Goal: Task Accomplishment & Management: Manage account settings

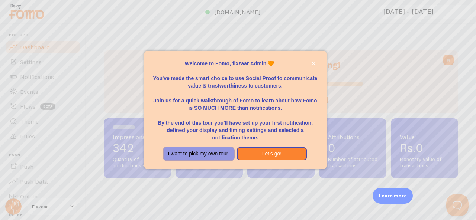
click at [216, 153] on button "I want to pick my own tour." at bounding box center [199, 154] width 70 height 13
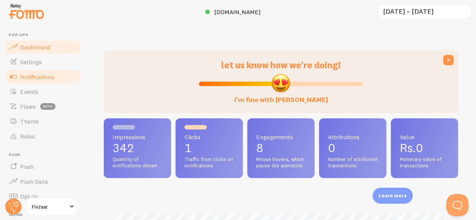
click at [30, 70] on link "Notifications" at bounding box center [42, 77] width 77 height 15
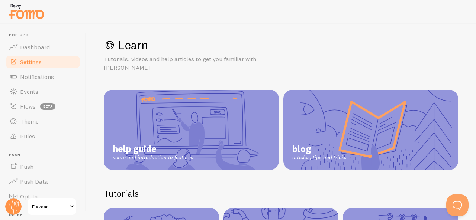
click at [41, 64] on span "Settings" at bounding box center [31, 61] width 22 height 7
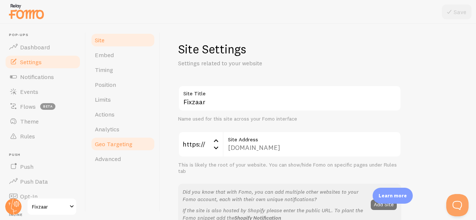
click at [120, 149] on link "Geo Targeting" at bounding box center [122, 144] width 65 height 15
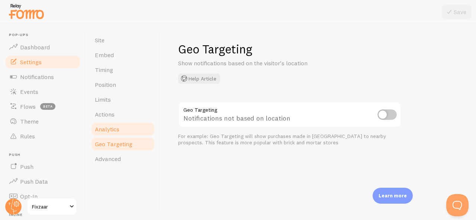
click at [117, 134] on link "Analytics" at bounding box center [122, 129] width 65 height 15
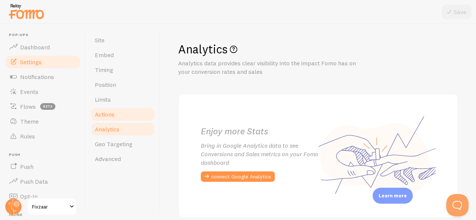
click at [115, 117] on link "Actions" at bounding box center [122, 114] width 65 height 15
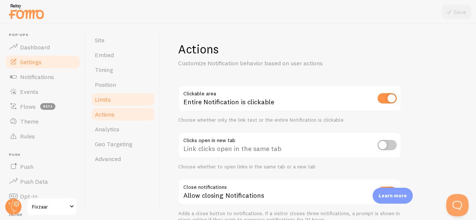
click at [112, 103] on link "Limits" at bounding box center [122, 99] width 65 height 15
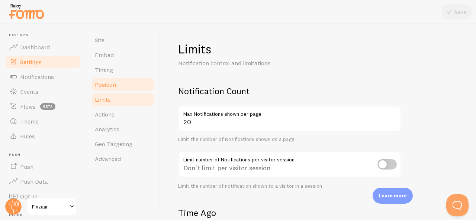
click at [109, 86] on span "Position" at bounding box center [105, 84] width 21 height 7
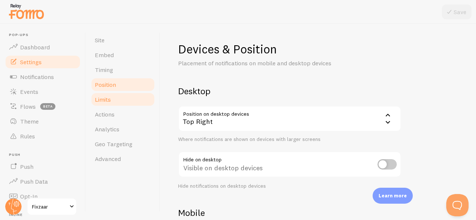
click at [113, 101] on link "Limits" at bounding box center [122, 99] width 65 height 15
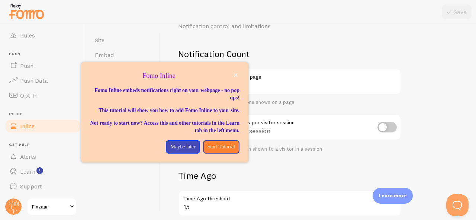
scroll to position [101, 0]
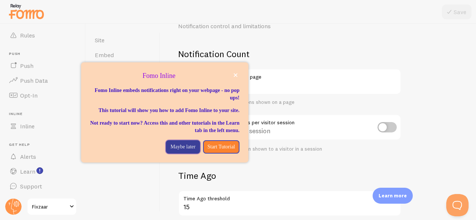
click at [179, 151] on p "Maybe later" at bounding box center [182, 146] width 25 height 7
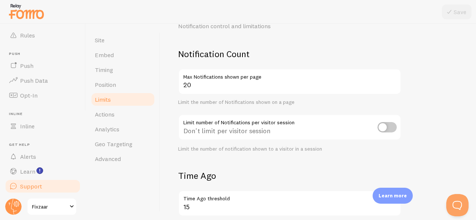
scroll to position [0, 0]
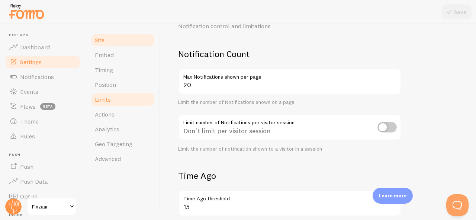
click at [102, 45] on link "Site" at bounding box center [122, 40] width 65 height 15
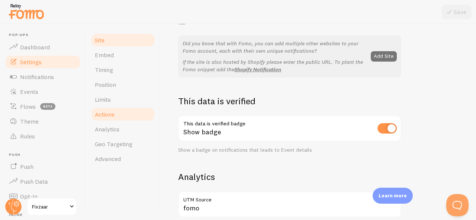
scroll to position [186, 0]
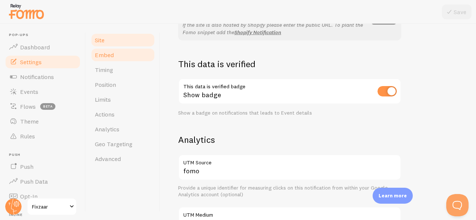
click at [123, 58] on link "Embed" at bounding box center [122, 55] width 65 height 15
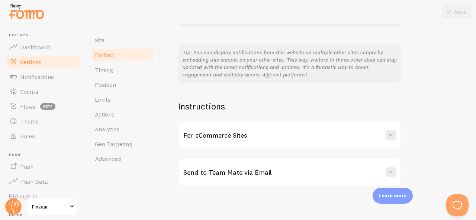
scroll to position [178, 0]
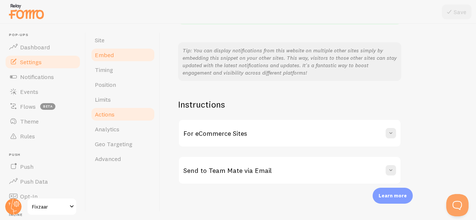
click at [107, 115] on span "Actions" at bounding box center [105, 114] width 20 height 7
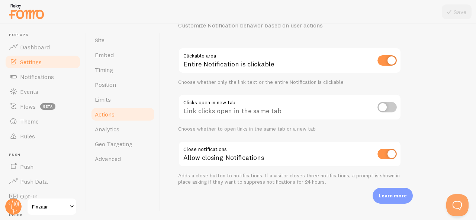
scroll to position [39, 0]
click at [26, 130] on link "Rules" at bounding box center [42, 136] width 77 height 15
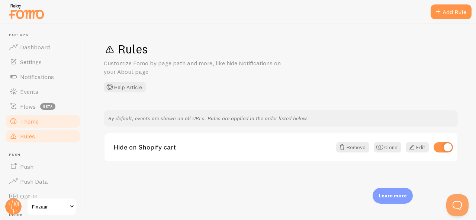
click at [16, 122] on span at bounding box center [13, 121] width 9 height 9
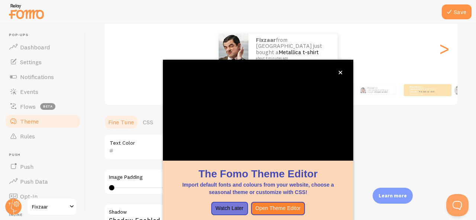
scroll to position [120, 0]
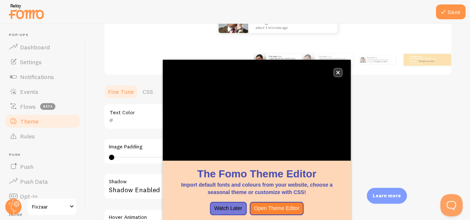
click at [339, 71] on icon "close," at bounding box center [338, 73] width 4 height 4
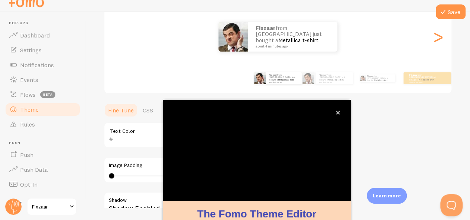
scroll to position [89, 0]
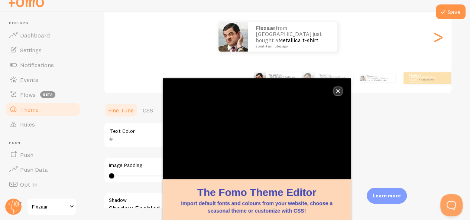
click at [336, 91] on icon "close," at bounding box center [338, 91] width 4 height 4
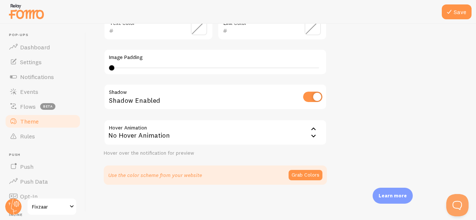
scroll to position [98, 0]
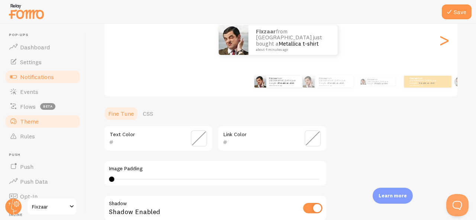
click at [39, 77] on span "Notifications" at bounding box center [37, 76] width 34 height 7
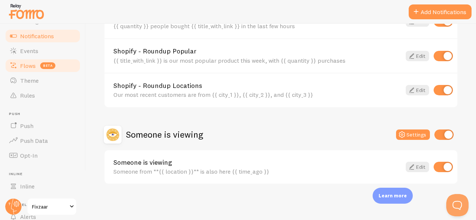
scroll to position [101, 0]
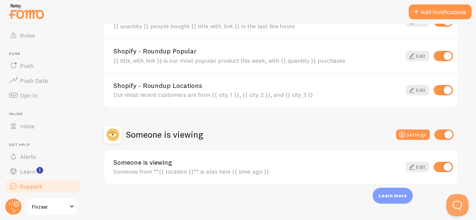
click at [43, 184] on link "Support" at bounding box center [42, 186] width 77 height 15
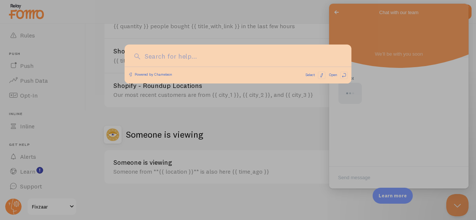
scroll to position [0, 0]
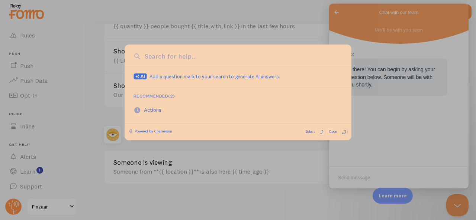
click at [217, 60] on input at bounding box center [243, 57] width 200 height 10
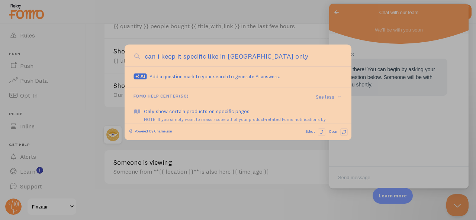
type input "can i keep it specific like in pakistan only"
click at [178, 65] on div "can i keep it specific like in pakistan only" at bounding box center [238, 58] width 227 height 17
click at [206, 73] on div "Add a question mark to your search to generate AI answers." at bounding box center [237, 77] width 209 height 9
click at [206, 76] on span "Add a question mark to your search to generate AI answers." at bounding box center [214, 77] width 130 height 6
click at [143, 75] on icon at bounding box center [140, 77] width 13 height 6
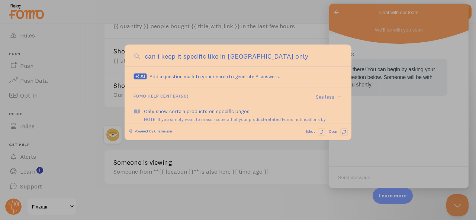
click at [208, 20] on div at bounding box center [238, 110] width 476 height 220
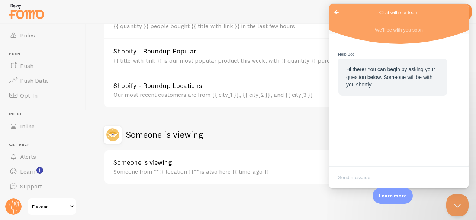
click at [376, 176] on textarea "Write chat message" at bounding box center [398, 178] width 136 height 17
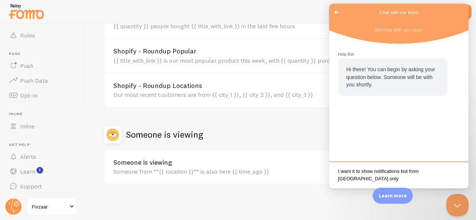
type textarea "I want it to show notifications but from [GEOGRAPHIC_DATA] only"
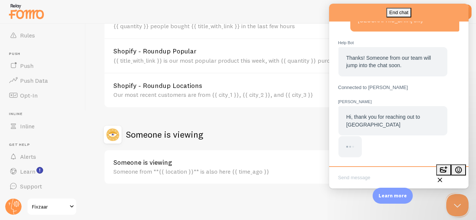
scroll to position [75, 0]
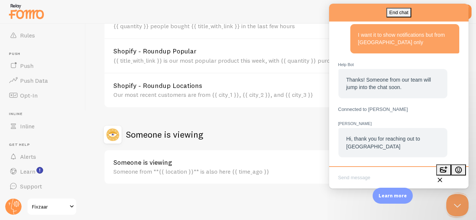
click at [401, 180] on textarea "Write chat message" at bounding box center [398, 178] width 136 height 17
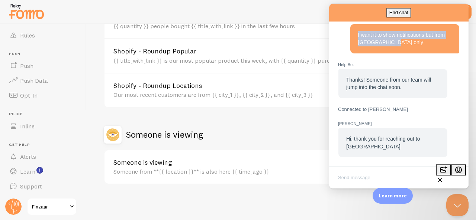
drag, startPoint x: 400, startPoint y: 36, endPoint x: 354, endPoint y: 26, distance: 47.8
click at [354, 26] on div "I want it to show notifications but from [GEOGRAPHIC_DATA] only" at bounding box center [404, 38] width 109 height 29
copy span "I want it to show notifications but from [GEOGRAPHIC_DATA] only"
click at [361, 178] on textarea "Write chat message" at bounding box center [398, 178] width 136 height 17
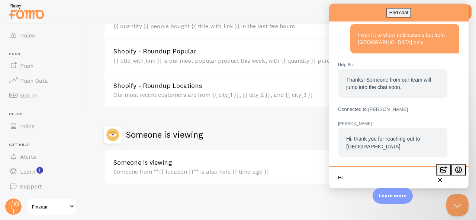
type textarea "Hi"
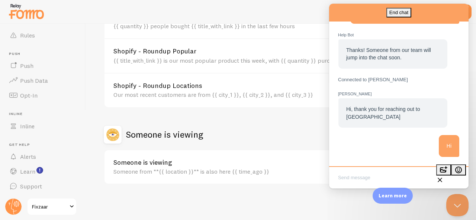
paste textarea "I want it to show notifications but from [GEOGRAPHIC_DATA] only"
type textarea "I want it to show notifications but from [GEOGRAPHIC_DATA] only"
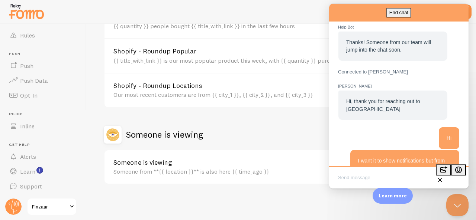
scroll to position [135, 0]
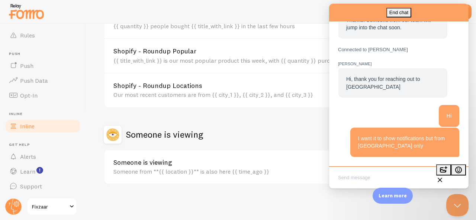
click at [47, 126] on link "Inline" at bounding box center [42, 126] width 77 height 15
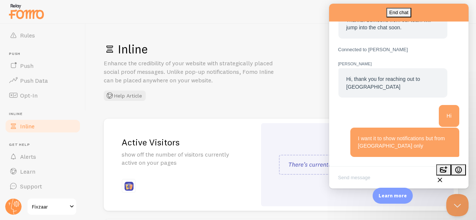
scroll to position [27, 0]
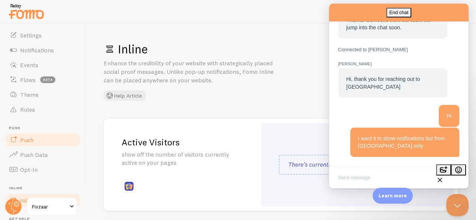
click at [40, 138] on link "Push" at bounding box center [42, 140] width 77 height 15
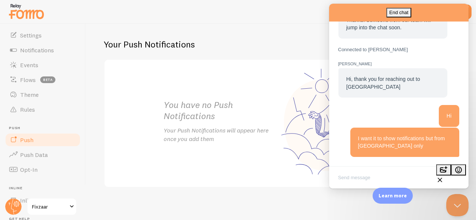
scroll to position [145, 0]
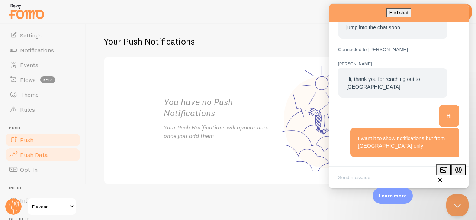
click at [28, 155] on span "Push Data" at bounding box center [34, 154] width 28 height 7
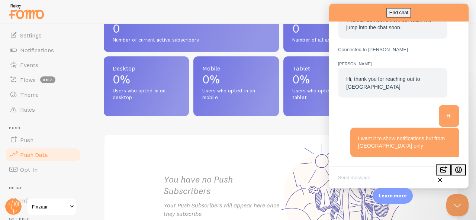
scroll to position [272, 0]
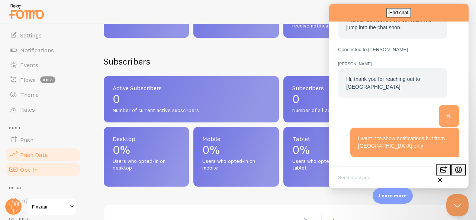
click at [14, 169] on span at bounding box center [13, 169] width 9 height 9
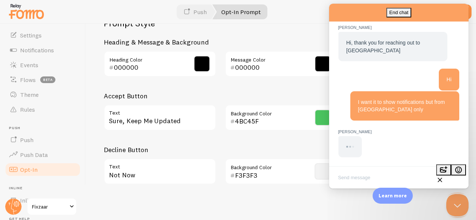
scroll to position [388, 0]
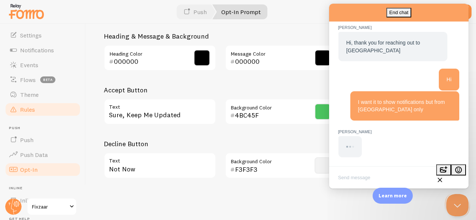
click at [37, 110] on link "Rules" at bounding box center [42, 109] width 77 height 15
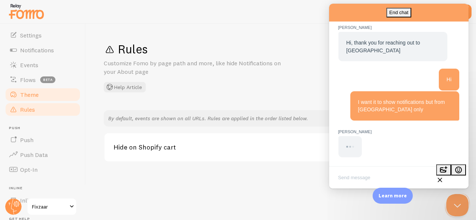
click at [44, 97] on link "Theme" at bounding box center [42, 94] width 77 height 15
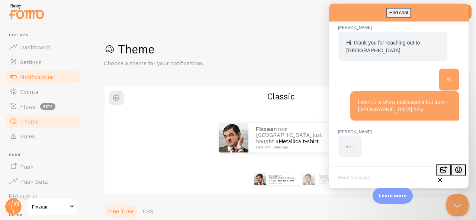
click at [38, 82] on link "Notifications" at bounding box center [42, 77] width 77 height 15
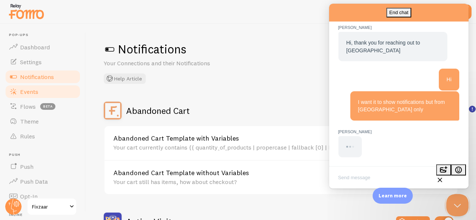
click at [37, 90] on span "Events" at bounding box center [29, 91] width 18 height 7
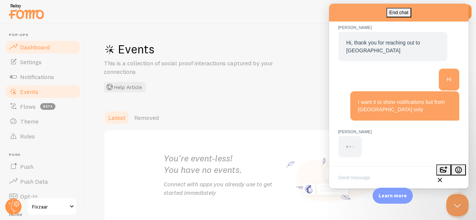
click at [36, 47] on span "Dashboard" at bounding box center [35, 46] width 30 height 7
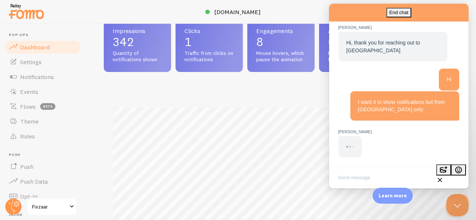
scroll to position [104, 0]
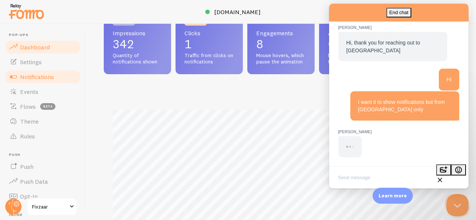
click at [33, 72] on link "Notifications" at bounding box center [42, 77] width 77 height 15
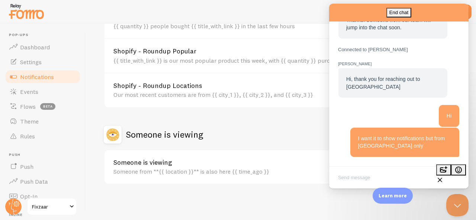
scroll to position [135, 0]
click at [386, 174] on textarea "Write chat message" at bounding box center [398, 178] width 136 height 17
type textarea "??"
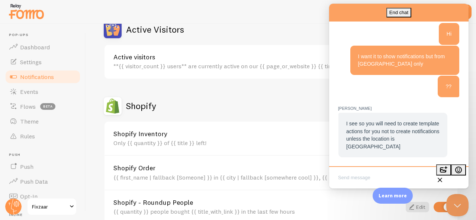
scroll to position [217, 0]
click at [361, 179] on textarea "Write chat message" at bounding box center [398, 178] width 136 height 17
type textarea "yes"
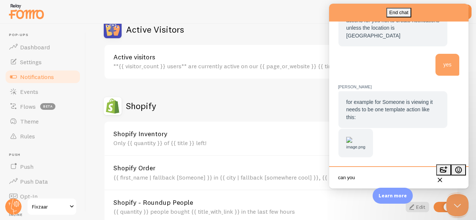
scroll to position [387, 0]
click at [352, 137] on img "Chat message" at bounding box center [349, 140] width 6 height 6
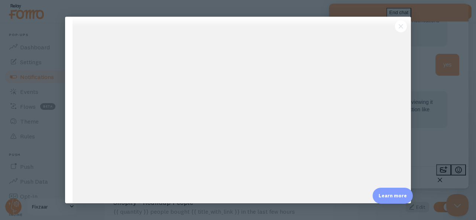
scroll to position [0, 0]
click at [427, 80] on div at bounding box center [238, 110] width 476 height 220
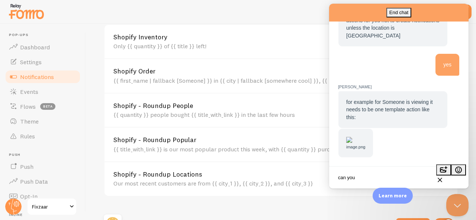
scroll to position [304, 0]
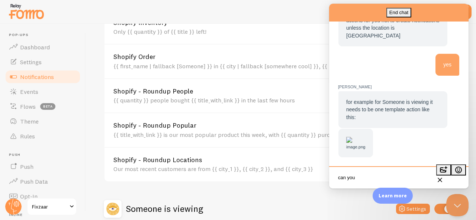
drag, startPoint x: 363, startPoint y: 177, endPoint x: 321, endPoint y: 178, distance: 42.0
click at [329, 178] on html "End chat Elias M Elias M Elias M: for example for Someone is viewing it needs t…" at bounding box center [398, 96] width 139 height 185
type textarea "yup"
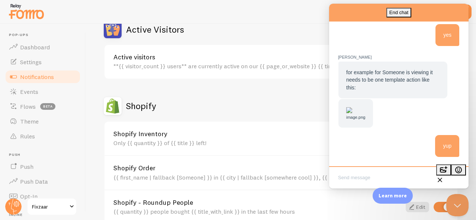
scroll to position [0, 0]
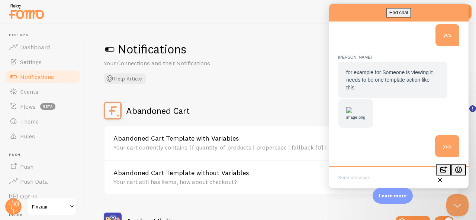
click at [224, 144] on div "Your cart currently contains {{ quantity_of_products | propercase | fallback [0…" at bounding box center [257, 147] width 288 height 7
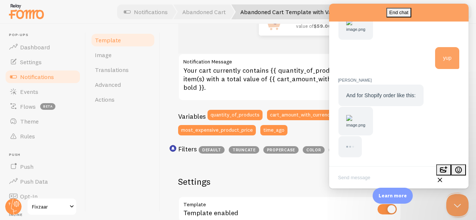
scroll to position [544, 0]
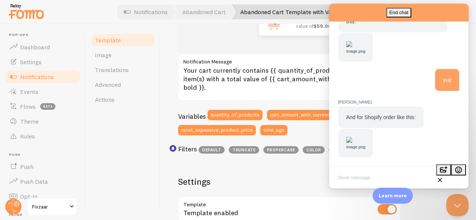
click at [352, 137] on img "Chat message" at bounding box center [349, 140] width 6 height 6
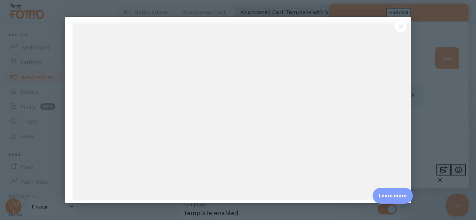
scroll to position [565, 0]
click at [442, 107] on div at bounding box center [238, 110] width 476 height 220
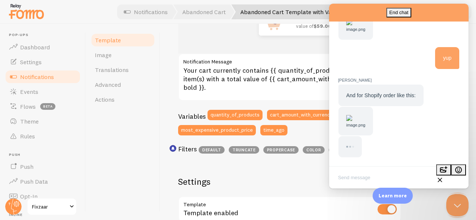
click at [352, 115] on img "Chat message" at bounding box center [349, 118] width 6 height 6
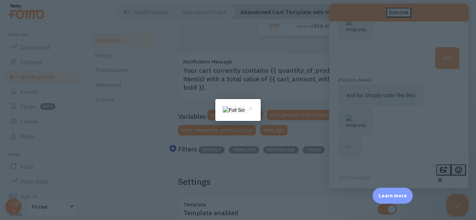
scroll to position [0, 0]
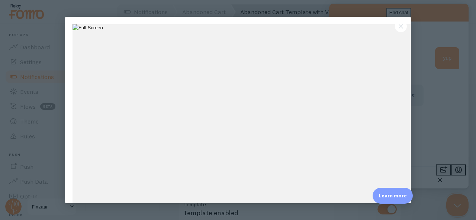
click at [447, 67] on div at bounding box center [238, 110] width 476 height 220
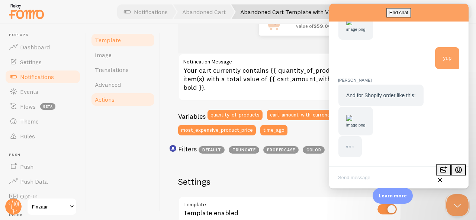
click at [112, 102] on span "Actions" at bounding box center [105, 99] width 20 height 7
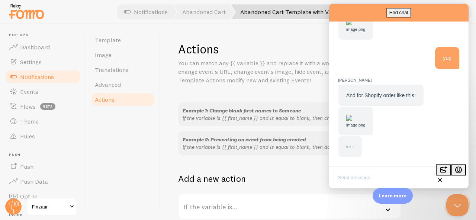
scroll to position [149, 0]
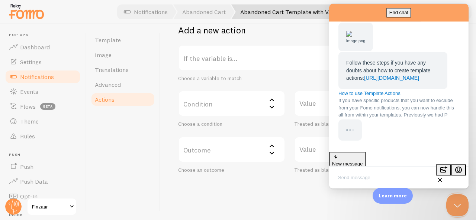
click at [236, 65] on label "If the variable is..." at bounding box center [289, 58] width 223 height 26
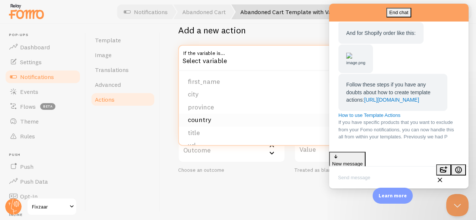
click at [197, 119] on li "country" at bounding box center [290, 120] width 222 height 13
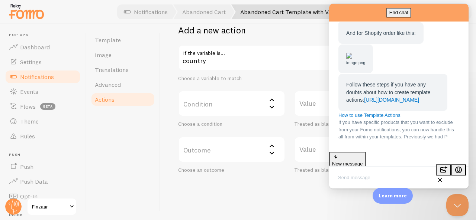
click at [242, 106] on label "Condition" at bounding box center [231, 104] width 107 height 26
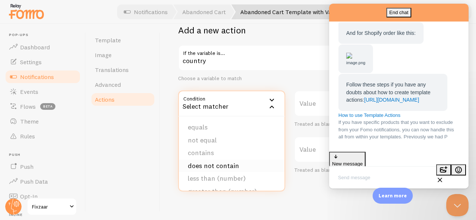
click at [235, 163] on li "does not contain" at bounding box center [232, 166] width 106 height 13
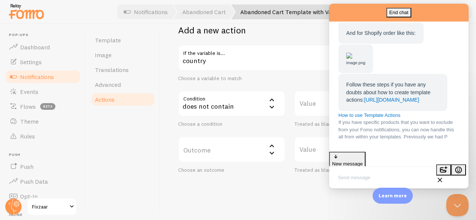
click at [318, 101] on label "Value" at bounding box center [347, 104] width 107 height 26
click at [318, 101] on input "Value" at bounding box center [347, 104] width 107 height 26
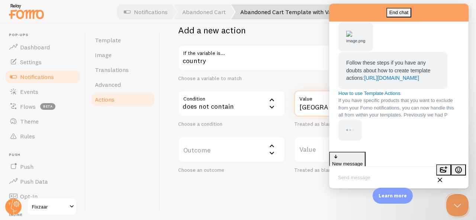
scroll to position [640, 0]
type input "[GEOGRAPHIC_DATA]"
click at [384, 81] on link "[URL][DOMAIN_NAME]" at bounding box center [391, 78] width 55 height 6
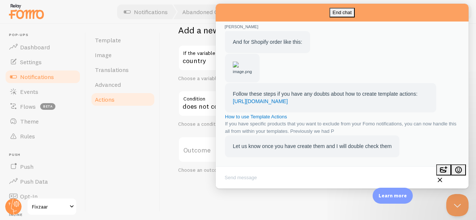
scroll to position [74, 0]
click at [229, 189] on button "Close" at bounding box center [222, 194] width 13 height 10
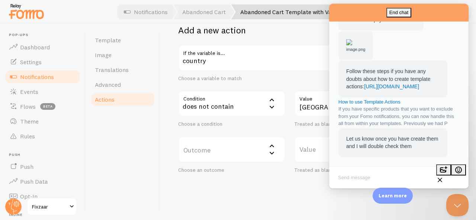
scroll to position [670, 0]
click at [411, 12] on div "End chat" at bounding box center [398, 13] width 139 height 18
click at [397, 181] on textarea "Write chat message" at bounding box center [398, 178] width 136 height 17
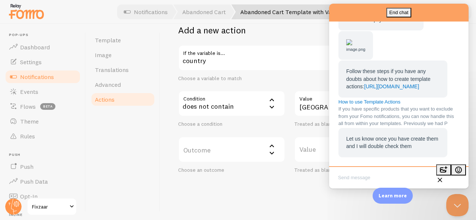
scroll to position [166, 0]
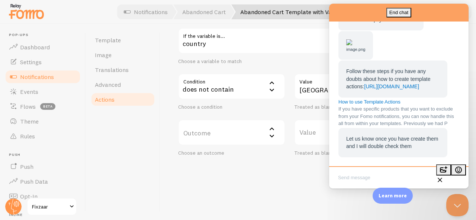
click at [352, 45] on img "Chat message" at bounding box center [349, 42] width 6 height 6
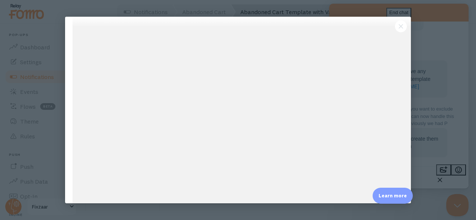
scroll to position [63, 0]
click at [427, 89] on div at bounding box center [238, 110] width 476 height 220
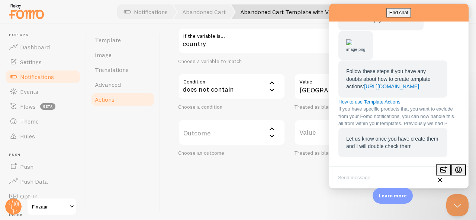
click at [248, 125] on label "Outcome" at bounding box center [231, 133] width 107 height 26
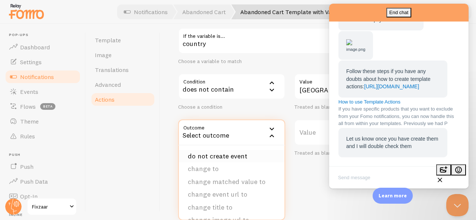
click at [228, 155] on li "do not create event" at bounding box center [232, 156] width 106 height 13
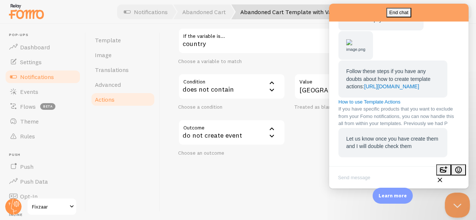
click at [459, 203] on button "Close Beacon popover" at bounding box center [456, 204] width 22 height 22
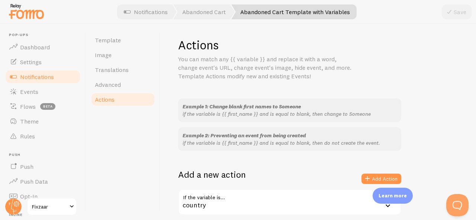
scroll to position [0, 0]
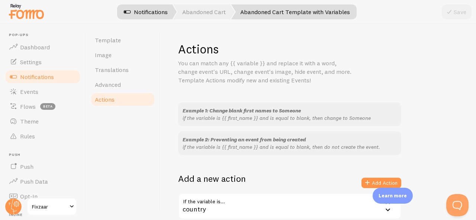
click at [143, 13] on link "Notifications" at bounding box center [146, 11] width 62 height 15
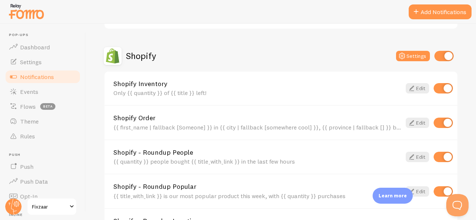
scroll to position [297, 0]
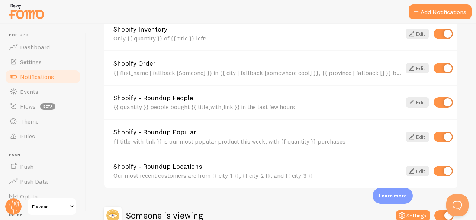
click at [199, 65] on link "Shopify Order" at bounding box center [257, 63] width 288 height 7
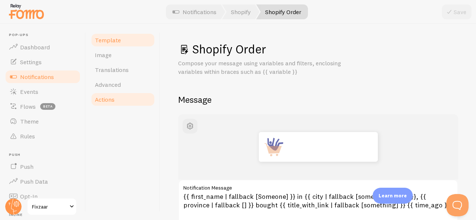
click at [127, 99] on link "Actions" at bounding box center [122, 99] width 65 height 15
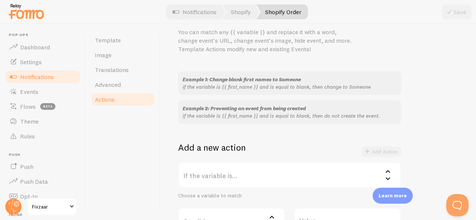
scroll to position [149, 0]
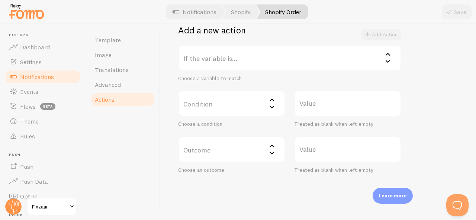
click at [266, 60] on label "If the variable is..." at bounding box center [289, 58] width 223 height 26
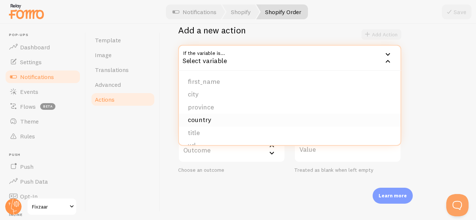
click at [227, 119] on li "country" at bounding box center [290, 120] width 222 height 13
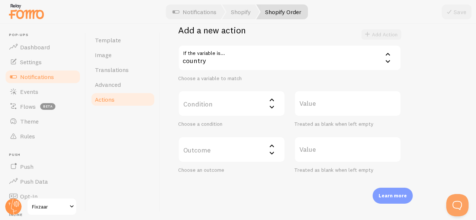
click at [226, 106] on label "Condition" at bounding box center [231, 104] width 107 height 26
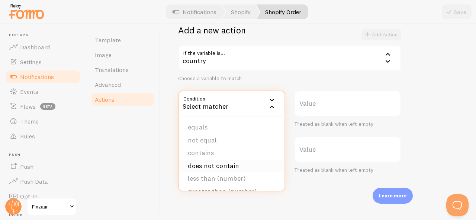
click at [216, 165] on li "does not contain" at bounding box center [232, 166] width 106 height 13
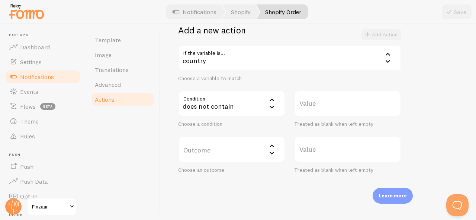
click at [317, 104] on label "Value" at bounding box center [347, 104] width 107 height 26
click at [317, 104] on input "Value" at bounding box center [347, 104] width 107 height 26
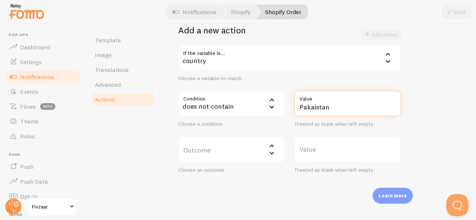
click at [313, 107] on input "Pakaistan" at bounding box center [347, 104] width 107 height 26
type input "[GEOGRAPHIC_DATA]"
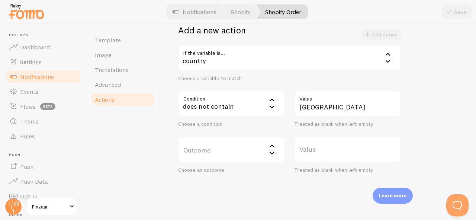
click at [252, 152] on label "Outcome" at bounding box center [231, 150] width 107 height 26
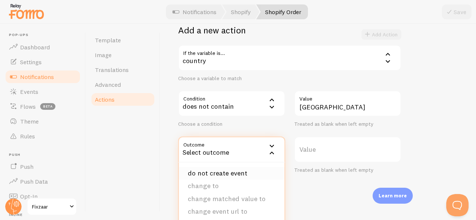
click at [246, 175] on li "do not create event" at bounding box center [232, 173] width 106 height 13
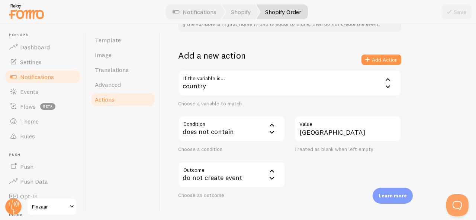
scroll to position [166, 0]
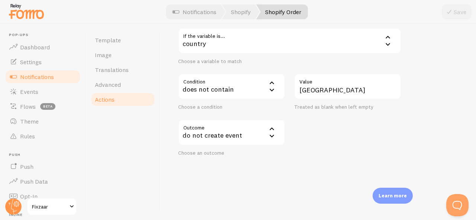
click at [447, 9] on div "Save" at bounding box center [457, 11] width 30 height 15
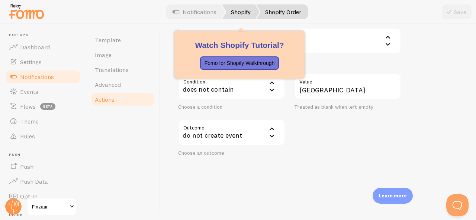
click at [239, 9] on link "Shopify" at bounding box center [241, 11] width 38 height 15
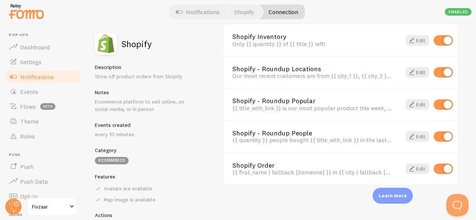
scroll to position [561, 0]
click at [204, 13] on link "Notifications" at bounding box center [198, 11] width 62 height 15
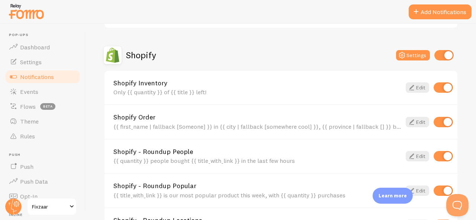
scroll to position [260, 0]
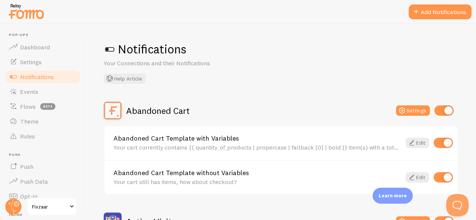
scroll to position [260, 0]
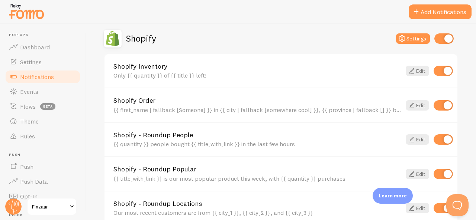
click at [277, 100] on link "Shopify Order" at bounding box center [257, 100] width 288 height 7
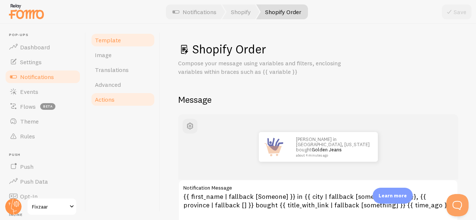
click at [107, 104] on link "Actions" at bounding box center [122, 99] width 65 height 15
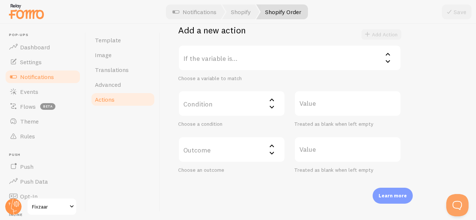
scroll to position [166, 0]
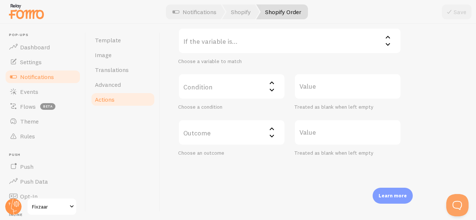
click at [258, 45] on label "If the variable is..." at bounding box center [289, 41] width 223 height 26
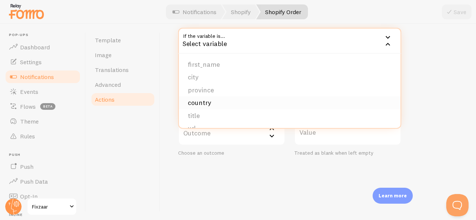
click at [204, 106] on li "country" at bounding box center [290, 103] width 222 height 13
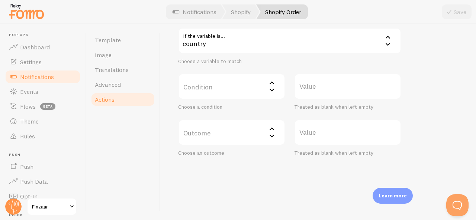
click at [213, 95] on label "Condition" at bounding box center [231, 87] width 107 height 26
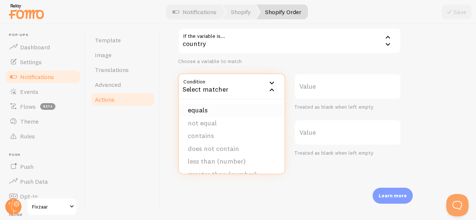
click at [223, 110] on li "equals" at bounding box center [232, 110] width 106 height 13
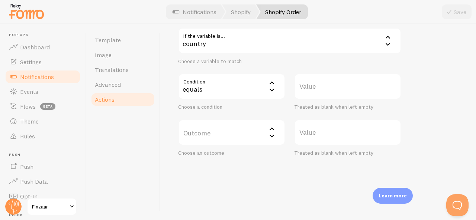
click at [261, 93] on div "equals" at bounding box center [231, 87] width 107 height 26
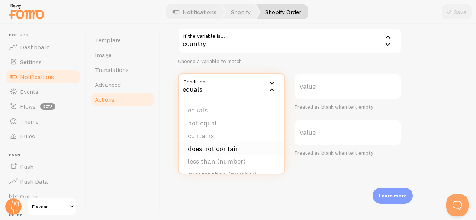
click at [236, 150] on li "does not contain" at bounding box center [232, 149] width 106 height 13
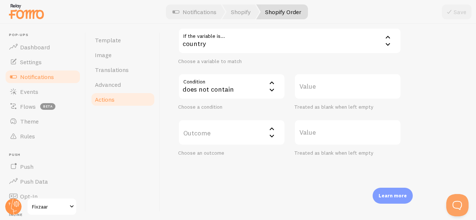
click at [325, 87] on label "Value" at bounding box center [347, 87] width 107 height 26
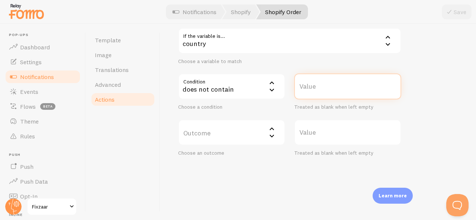
click at [325, 87] on input "Value" at bounding box center [347, 87] width 107 height 26
type input "[GEOGRAPHIC_DATA]"
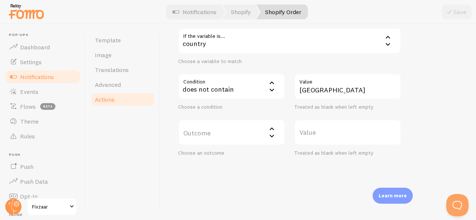
click at [260, 130] on label "Outcome" at bounding box center [231, 133] width 107 height 26
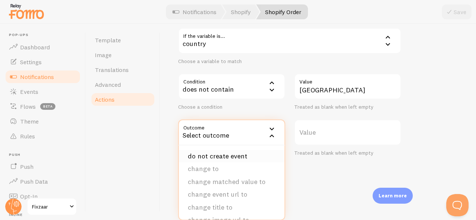
click at [233, 157] on li "do not create event" at bounding box center [232, 156] width 106 height 13
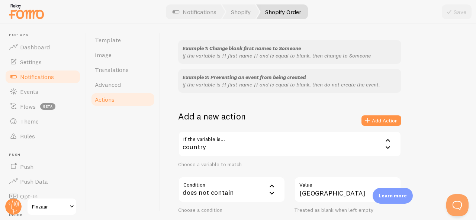
scroll to position [0, 0]
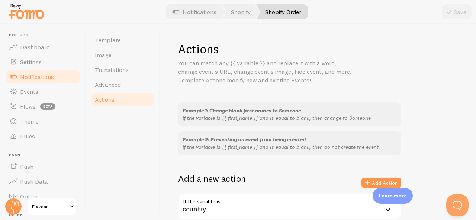
click at [451, 9] on div "Save" at bounding box center [457, 11] width 30 height 15
click at [285, 137] on span "Example 2: Preventing an event from being created" at bounding box center [244, 139] width 123 height 7
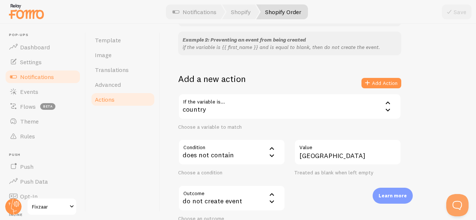
scroll to position [166, 0]
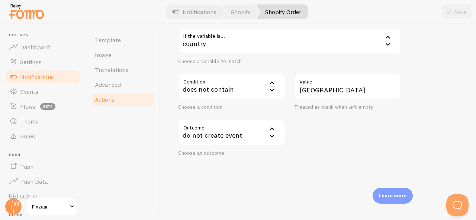
click at [463, 10] on div "Save" at bounding box center [457, 11] width 30 height 15
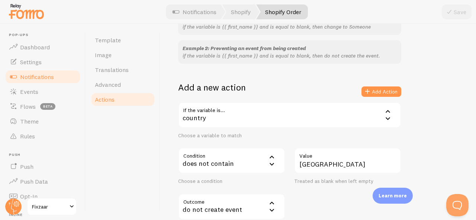
scroll to position [0, 0]
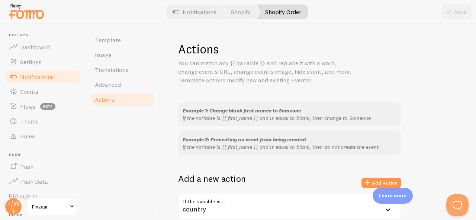
click at [462, 9] on div "Save" at bounding box center [457, 11] width 30 height 15
click at [121, 99] on link "Actions" at bounding box center [122, 99] width 65 height 15
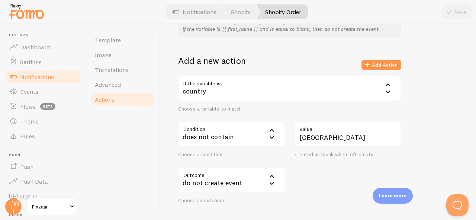
scroll to position [166, 0]
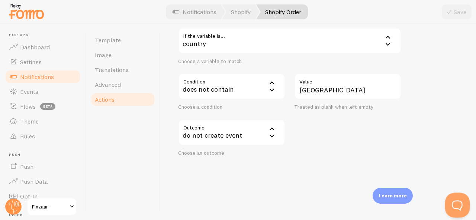
click at [457, 209] on button "Open Beacon popover" at bounding box center [456, 204] width 22 height 22
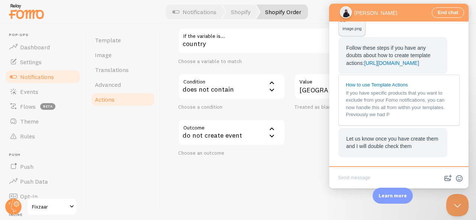
click at [383, 178] on textarea "Write chat message" at bounding box center [398, 178] width 136 height 17
type textarea "how can i save it"
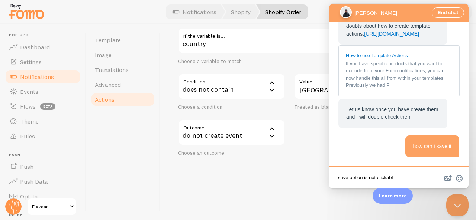
type textarea "save option is not clickable"
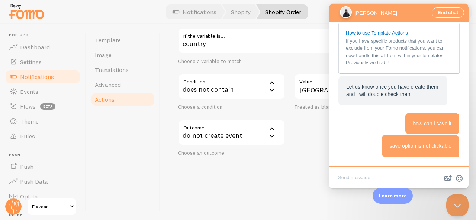
click at [412, 13] on div "End chat" at bounding box center [398, 13] width 139 height 18
click at [455, 207] on button "Close Beacon popover" at bounding box center [456, 204] width 22 height 22
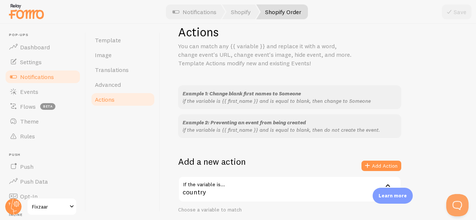
scroll to position [0, 0]
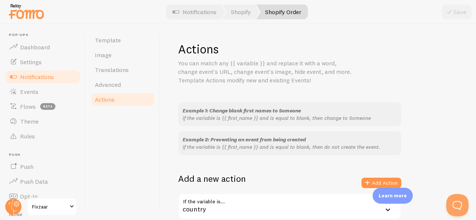
click at [452, 12] on div "Save" at bounding box center [457, 11] width 30 height 15
click at [217, 53] on h1 "Actions" at bounding box center [318, 49] width 280 height 15
click at [238, 77] on p "You can match any {{ variable }} and replace it with a word, change event's URL…" at bounding box center [267, 72] width 178 height 26
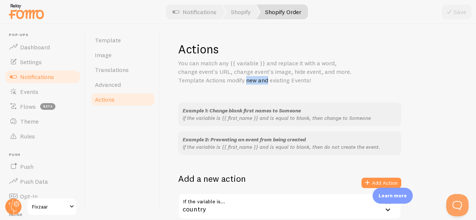
click at [238, 77] on p "You can match any {{ variable }} and replace it with a word, change event's URL…" at bounding box center [267, 72] width 178 height 26
click at [238, 76] on p "You can match any {{ variable }} and replace it with a word, change event's URL…" at bounding box center [267, 72] width 178 height 26
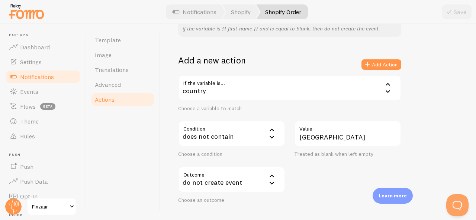
scroll to position [166, 0]
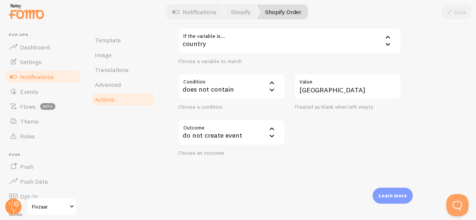
click at [266, 133] on div "do not create event" at bounding box center [231, 133] width 107 height 26
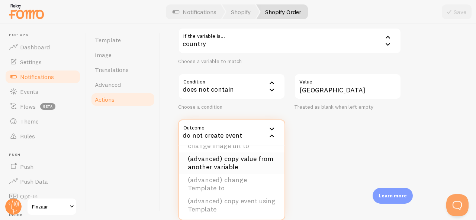
scroll to position [75, 0]
click at [274, 129] on icon at bounding box center [271, 129] width 9 height 9
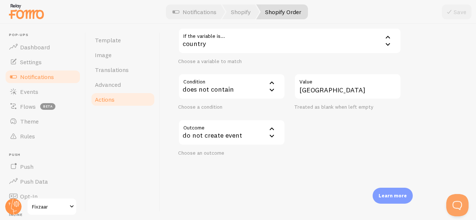
click at [217, 152] on div "Choose an outcome" at bounding box center [231, 153] width 107 height 7
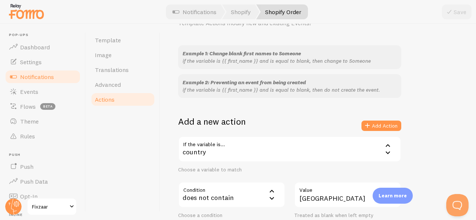
scroll to position [0, 0]
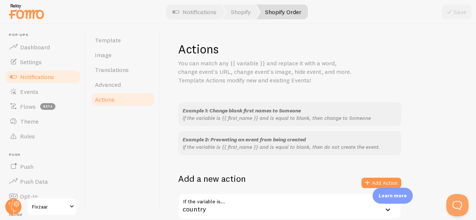
click at [455, 5] on div "Save" at bounding box center [457, 11] width 30 height 15
click at [454, 10] on div "Save" at bounding box center [457, 11] width 30 height 15
click at [453, 206] on button "Open Beacon popover" at bounding box center [456, 204] width 22 height 22
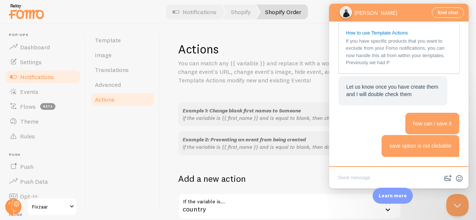
click at [385, 13] on span "[PERSON_NAME]" at bounding box center [379, 12] width 50 height 5
click at [366, 56] on span "If you have specific products that you want to exclude from your Fomo notificat…" at bounding box center [395, 52] width 99 height 28
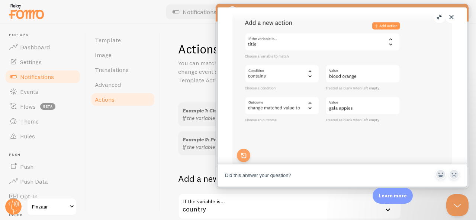
scroll to position [696, 0]
click at [451, 18] on button "Close" at bounding box center [451, 17] width 12 height 12
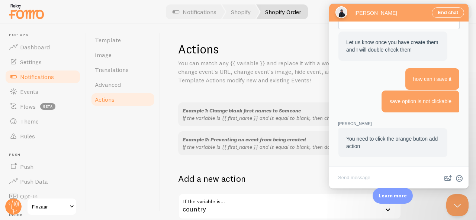
scroll to position [0, 0]
click at [405, 8] on div "End chat" at bounding box center [398, 13] width 139 height 18
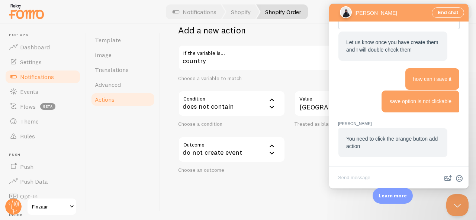
click at [304, 29] on div "Add a new action Add Action" at bounding box center [289, 35] width 223 height 20
click at [403, 17] on div "End chat" at bounding box center [398, 13] width 139 height 18
click at [459, 203] on button "Close Beacon popover" at bounding box center [456, 204] width 22 height 22
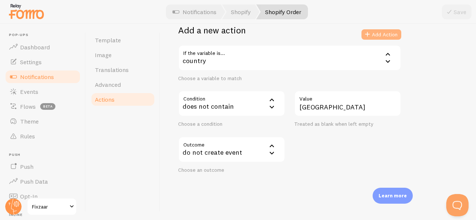
click at [373, 36] on button "Add Action" at bounding box center [381, 34] width 40 height 10
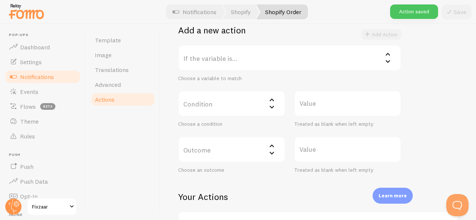
click at [417, 11] on div "Action saved" at bounding box center [414, 11] width 48 height 14
click at [289, 57] on label "If the variable is..." at bounding box center [289, 58] width 223 height 26
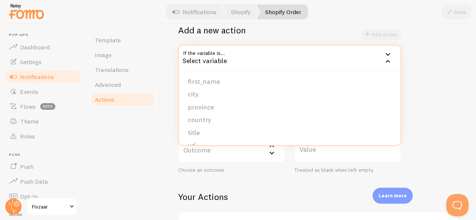
click at [194, 118] on li "country" at bounding box center [290, 120] width 222 height 13
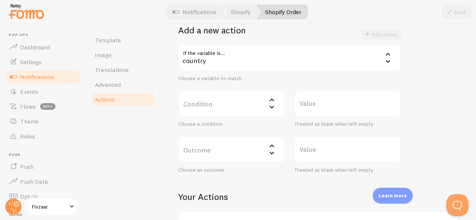
click at [214, 105] on label "Condition" at bounding box center [231, 104] width 107 height 26
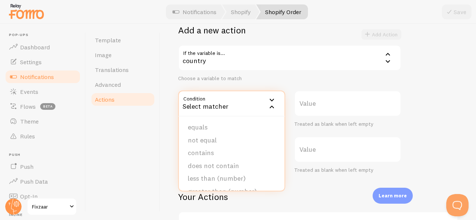
click at [217, 168] on li "does not contain" at bounding box center [232, 166] width 106 height 13
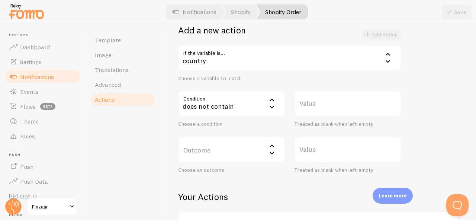
click at [315, 102] on label "Value" at bounding box center [347, 104] width 107 height 26
click at [315, 102] on input "Value" at bounding box center [347, 104] width 107 height 26
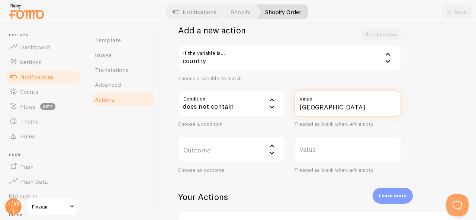
type input "[GEOGRAPHIC_DATA]"
click at [248, 151] on label "Outcome" at bounding box center [231, 150] width 107 height 26
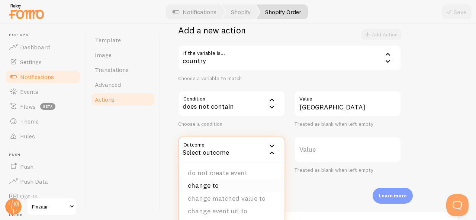
scroll to position [0, 0]
click at [242, 171] on li "do not create event" at bounding box center [232, 173] width 106 height 13
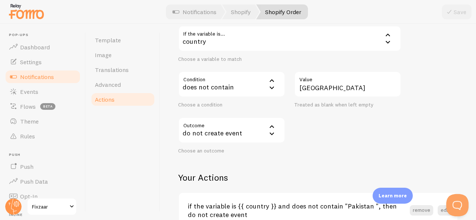
scroll to position [212, 0]
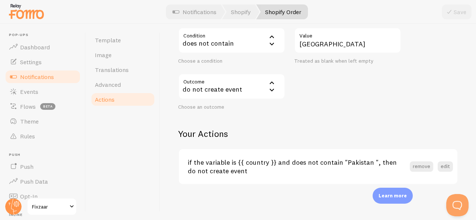
click at [274, 166] on h3 "if the variable is {{ country }} and does not contain "Pakistan ", then do not …" at bounding box center [299, 166] width 222 height 17
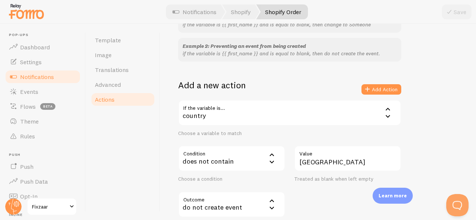
scroll to position [0, 0]
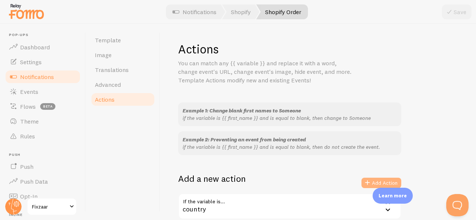
click at [376, 181] on button "Add Action" at bounding box center [381, 183] width 40 height 10
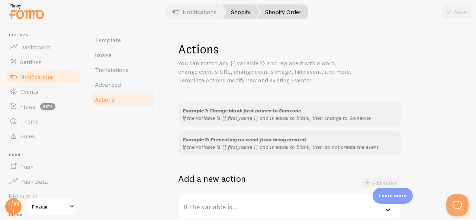
click at [234, 12] on link "Shopify" at bounding box center [241, 11] width 38 height 15
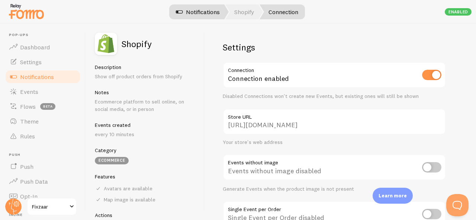
click at [217, 9] on link "Notifications" at bounding box center [198, 11] width 62 height 15
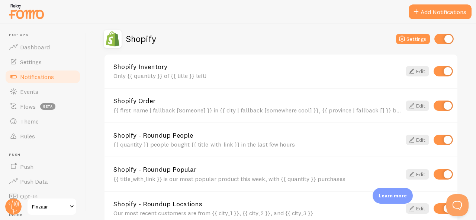
scroll to position [260, 0]
click at [201, 100] on link "Shopify Order" at bounding box center [257, 100] width 288 height 7
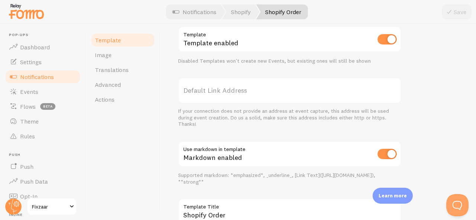
scroll to position [349, 0]
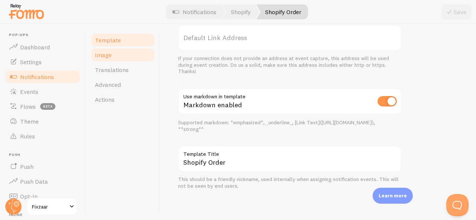
click at [130, 55] on link "Image" at bounding box center [122, 55] width 65 height 15
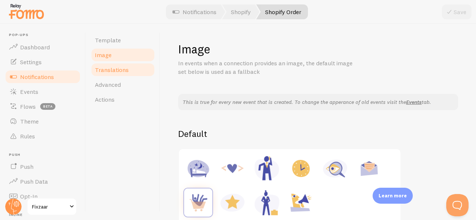
click at [136, 67] on link "Translations" at bounding box center [122, 69] width 65 height 15
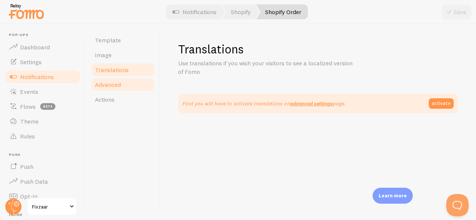
click at [129, 84] on link "Advanced" at bounding box center [122, 84] width 65 height 15
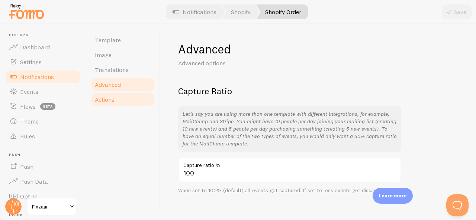
click at [120, 100] on link "Actions" at bounding box center [122, 99] width 65 height 15
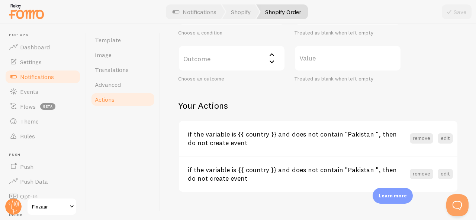
scroll to position [248, 0]
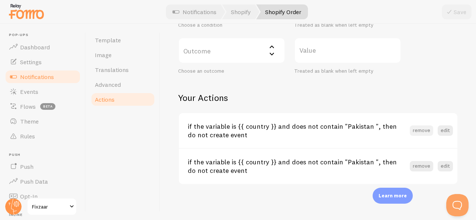
click at [413, 132] on button "remove" at bounding box center [421, 131] width 23 height 10
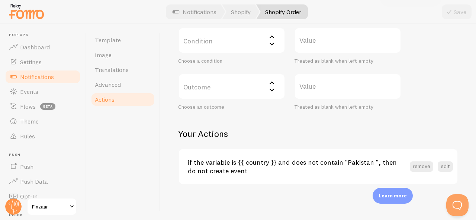
click at [29, 77] on span "Notifications" at bounding box center [37, 76] width 34 height 7
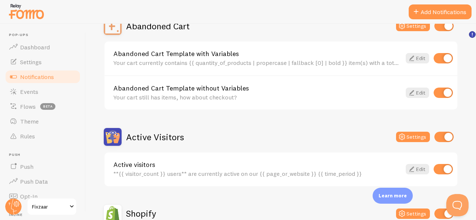
scroll to position [74, 0]
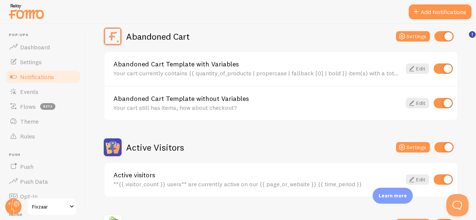
click at [241, 70] on div "Your cart currently contains {{ quantity_of_products | propercase | fallback [0…" at bounding box center [257, 73] width 288 height 7
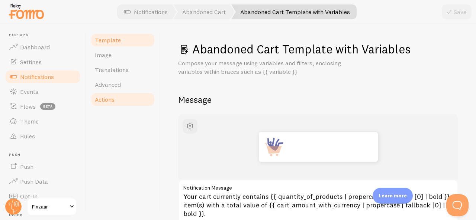
click at [120, 99] on link "Actions" at bounding box center [122, 99] width 65 height 15
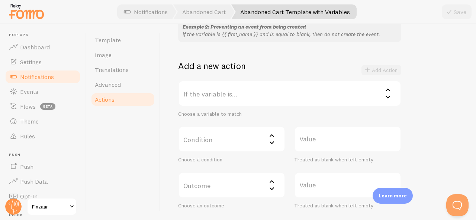
scroll to position [54, 0]
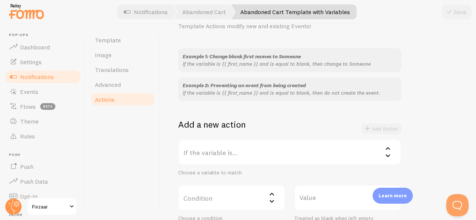
click at [245, 164] on label "If the variable is..." at bounding box center [289, 152] width 223 height 26
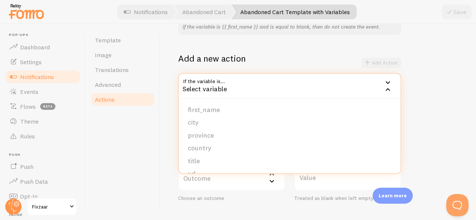
scroll to position [166, 0]
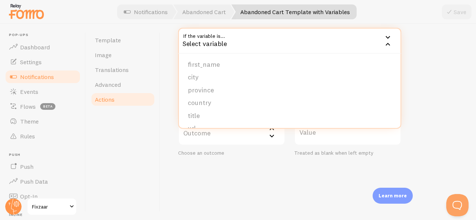
click at [173, 52] on div "Actions You can match any {{ variable }} and replace it with a word, change eve…" at bounding box center [318, 122] width 316 height 197
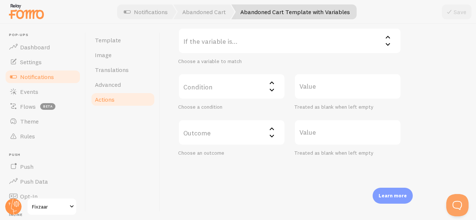
click at [212, 43] on label "If the variable is..." at bounding box center [289, 41] width 223 height 26
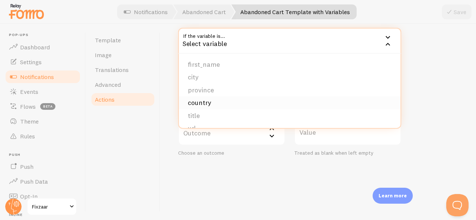
click at [210, 105] on li "country" at bounding box center [290, 103] width 222 height 13
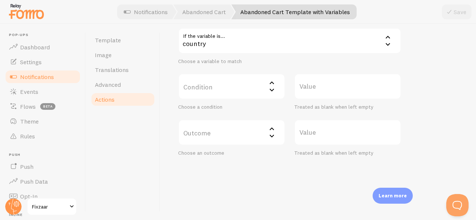
click at [214, 87] on label "Condition" at bounding box center [231, 87] width 107 height 26
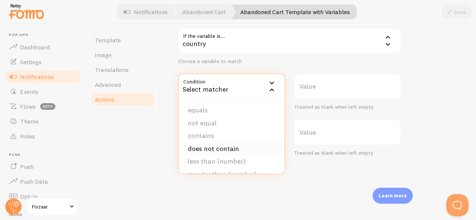
click at [216, 151] on li "does not contain" at bounding box center [232, 149] width 106 height 13
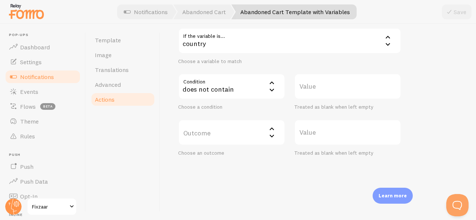
click at [348, 92] on label "Value" at bounding box center [347, 87] width 107 height 26
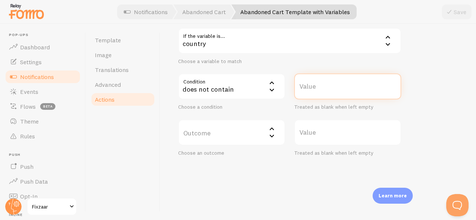
click at [348, 92] on input "Value" at bounding box center [347, 87] width 107 height 26
type input "[GEOGRAPHIC_DATA]"
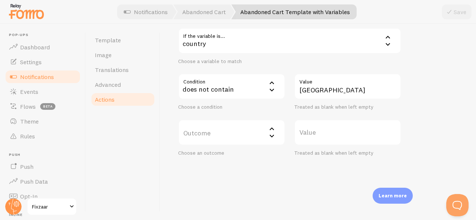
click at [257, 120] on label "Outcome" at bounding box center [231, 133] width 107 height 26
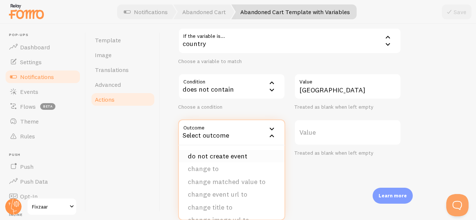
click at [240, 160] on li "do not create event" at bounding box center [232, 156] width 106 height 13
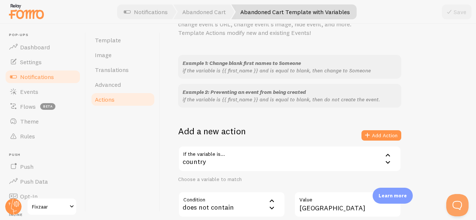
scroll to position [74, 0]
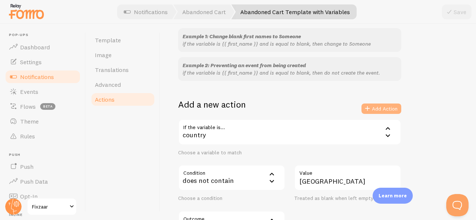
click at [386, 109] on button "Add Action" at bounding box center [381, 109] width 40 height 10
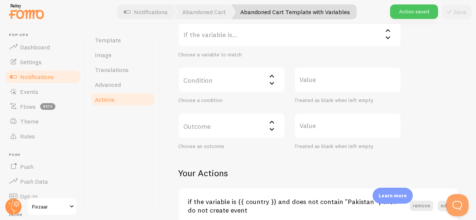
scroll to position [212, 0]
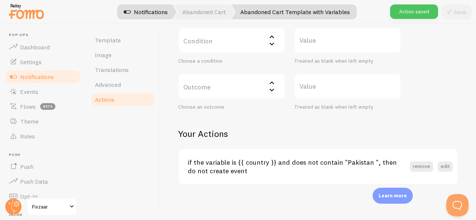
click at [157, 14] on link "Notifications" at bounding box center [146, 11] width 62 height 15
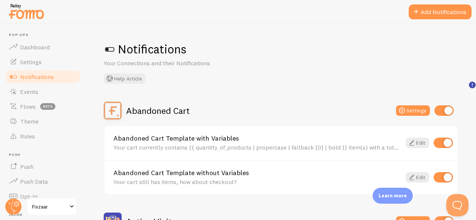
scroll to position [112, 0]
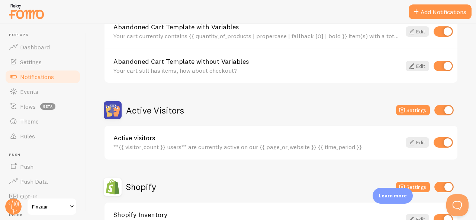
click at [202, 67] on div "Abandoned Cart Template without Variables Your cart still has items, how about …" at bounding box center [257, 66] width 288 height 16
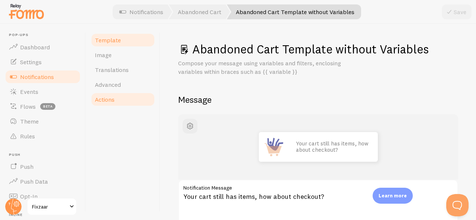
click at [123, 98] on link "Actions" at bounding box center [122, 99] width 65 height 15
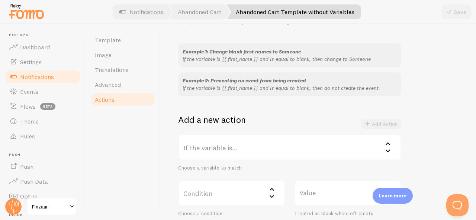
scroll to position [54, 0]
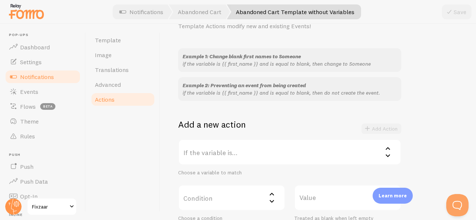
click at [238, 146] on label "If the variable is..." at bounding box center [289, 152] width 223 height 26
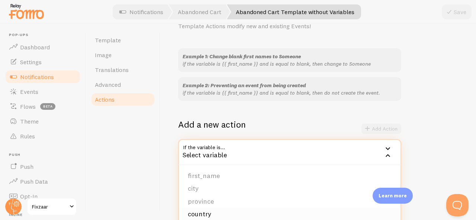
click at [201, 211] on li "country" at bounding box center [290, 214] width 222 height 13
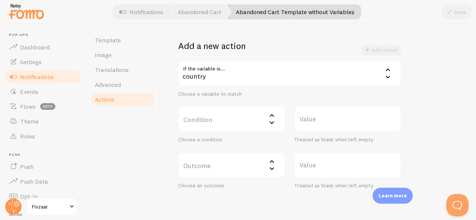
scroll to position [166, 0]
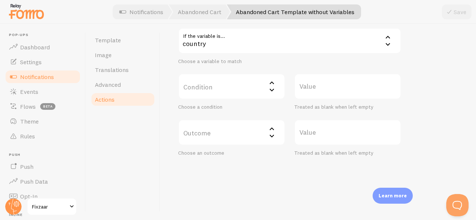
click at [240, 94] on label "Condition" at bounding box center [231, 87] width 107 height 26
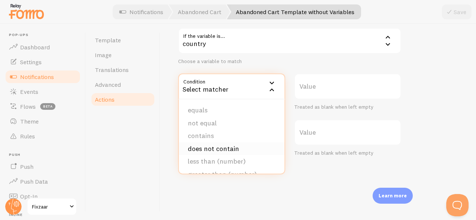
click at [209, 148] on li "does not contain" at bounding box center [232, 149] width 106 height 13
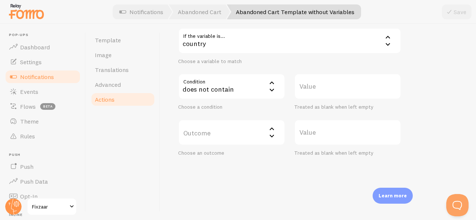
click at [335, 84] on label "Value" at bounding box center [347, 87] width 107 height 26
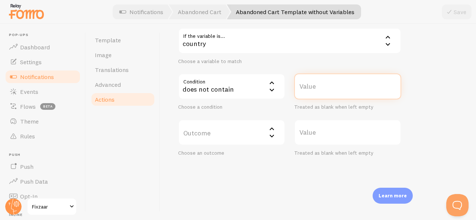
click at [335, 84] on input "Value" at bounding box center [347, 87] width 107 height 26
drag, startPoint x: 331, startPoint y: 98, endPoint x: 283, endPoint y: 93, distance: 48.6
click at [283, 93] on div "Condition not_contains does not contain equals not equal contains does not cont…" at bounding box center [290, 92] width 232 height 37
type input "[GEOGRAPHIC_DATA]"
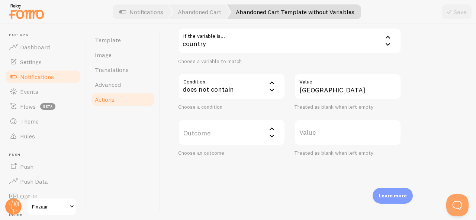
click at [264, 128] on label "Outcome" at bounding box center [231, 133] width 107 height 26
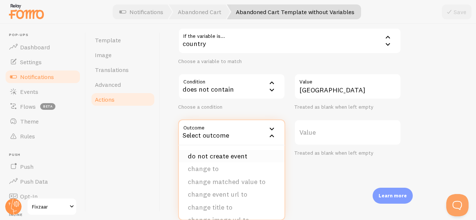
click at [222, 157] on li "do not create event" at bounding box center [232, 156] width 106 height 13
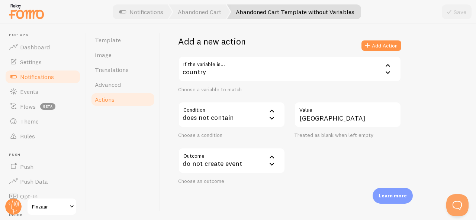
scroll to position [91, 0]
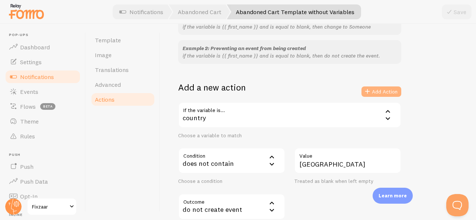
click at [378, 93] on button "Add Action" at bounding box center [381, 92] width 40 height 10
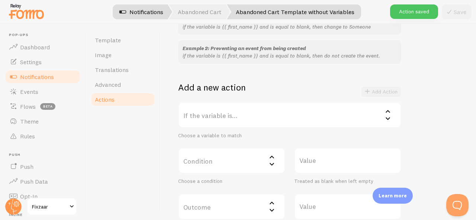
click at [145, 14] on link "Notifications" at bounding box center [141, 11] width 62 height 15
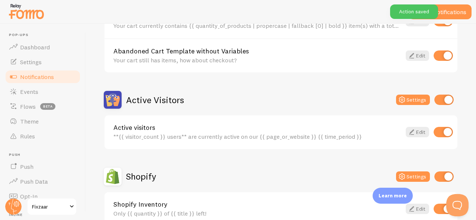
scroll to position [149, 0]
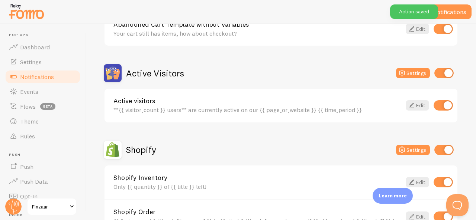
click at [171, 107] on div "**{{ visitor_count }} users** are currently active on our {{ page_or_website }}…" at bounding box center [257, 110] width 288 height 7
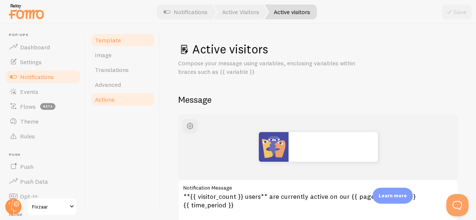
click at [138, 100] on link "Actions" at bounding box center [122, 99] width 65 height 15
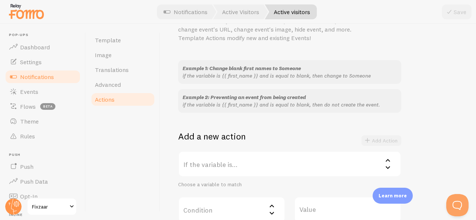
scroll to position [149, 0]
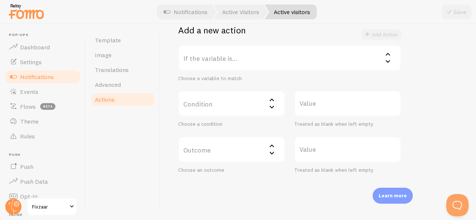
click at [275, 64] on label "If the variable is..." at bounding box center [289, 58] width 223 height 26
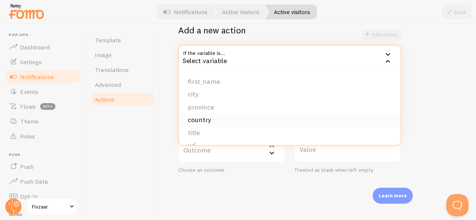
click at [213, 117] on li "country" at bounding box center [290, 120] width 222 height 13
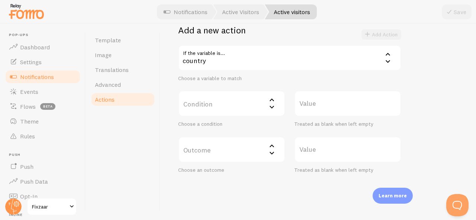
click at [229, 115] on label "Condition" at bounding box center [231, 104] width 107 height 26
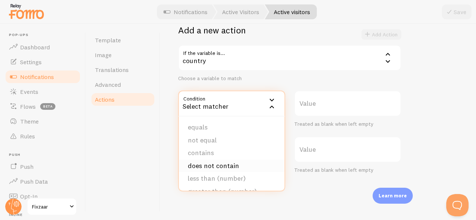
click at [219, 161] on li "does not contain" at bounding box center [232, 166] width 106 height 13
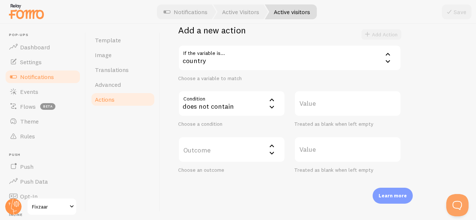
click at [326, 104] on label "Value" at bounding box center [347, 104] width 107 height 26
click at [326, 104] on input "Value" at bounding box center [347, 104] width 107 height 26
paste input "[GEOGRAPHIC_DATA]"
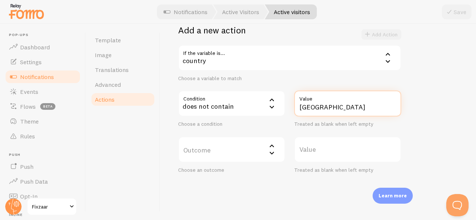
type input "[GEOGRAPHIC_DATA]"
click at [233, 152] on label "Outcome" at bounding box center [231, 150] width 107 height 26
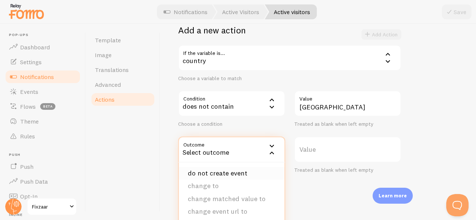
click at [239, 169] on li "do not create event" at bounding box center [232, 173] width 106 height 13
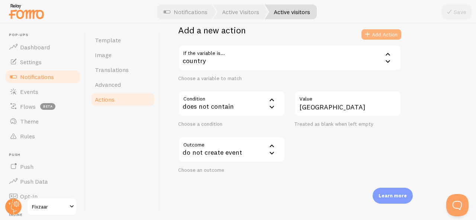
click at [396, 36] on button "Add Action" at bounding box center [381, 34] width 40 height 10
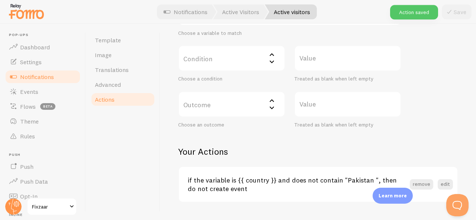
scroll to position [212, 0]
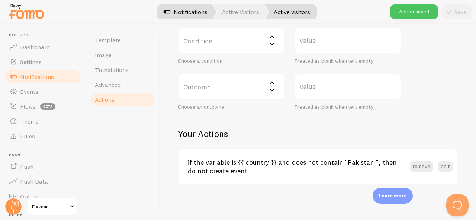
click at [190, 7] on link "Notifications" at bounding box center [186, 11] width 62 height 15
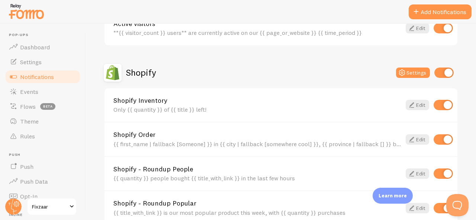
scroll to position [260, 0]
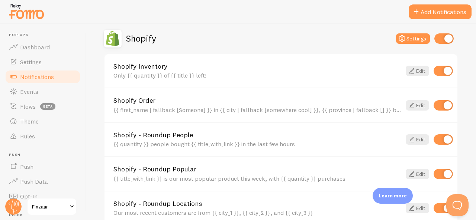
click at [259, 70] on div "Shopify Inventory Only {{ quantity }} of {{ title }} left!" at bounding box center [257, 71] width 288 height 16
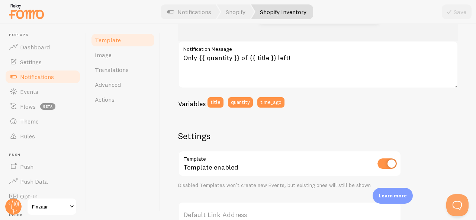
scroll to position [186, 0]
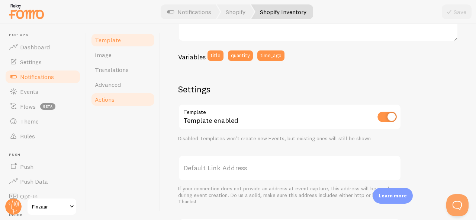
click at [138, 104] on link "Actions" at bounding box center [122, 99] width 65 height 15
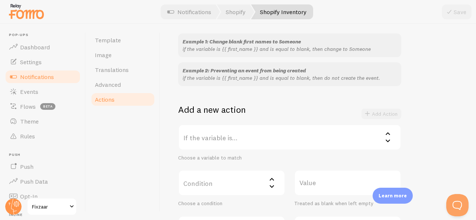
scroll to position [149, 0]
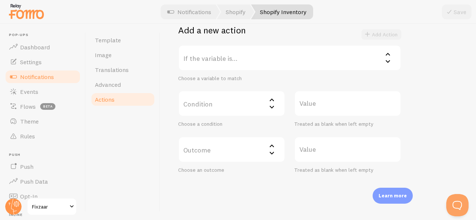
click at [263, 52] on label "If the variable is..." at bounding box center [289, 58] width 223 height 26
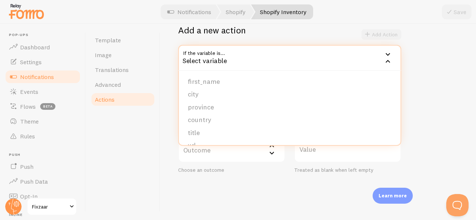
click at [409, 79] on div "Example 1: Change blank first names to Someone if the variable is {{ first_name…" at bounding box center [318, 64] width 280 height 220
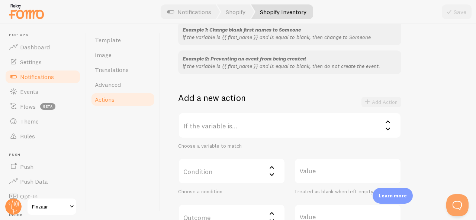
scroll to position [0, 0]
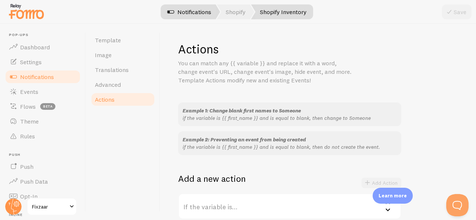
click at [198, 8] on link "Notifications" at bounding box center [189, 11] width 62 height 15
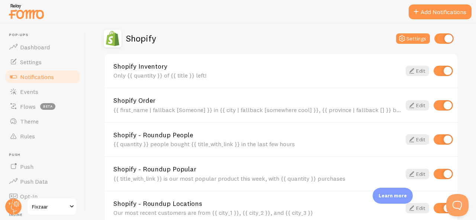
scroll to position [297, 0]
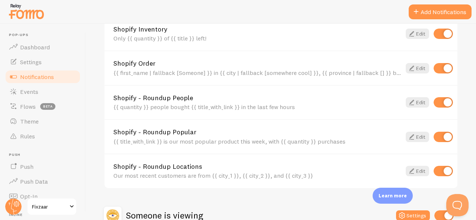
click at [181, 104] on div "{{ quantity }} people bought {{ title_with_link }} in the last few hours" at bounding box center [257, 107] width 288 height 7
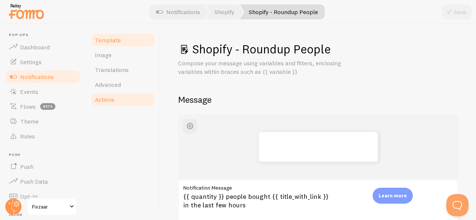
click at [115, 100] on span "Actions" at bounding box center [105, 99] width 20 height 7
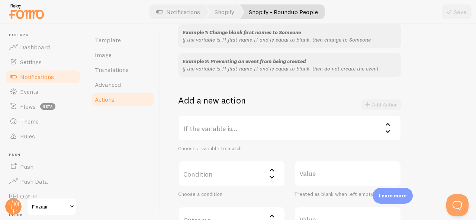
scroll to position [149, 0]
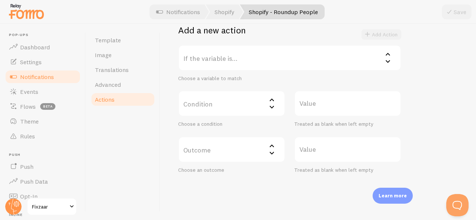
click at [236, 59] on label "If the variable is..." at bounding box center [289, 58] width 223 height 26
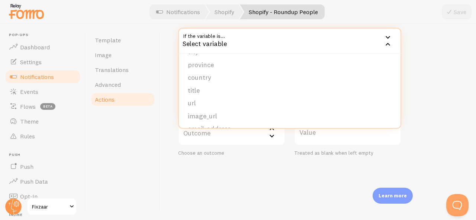
scroll to position [0, 0]
click at [176, 94] on div "Condition Select matcher equals not equal contains does not contain less than (…" at bounding box center [232, 92] width 116 height 37
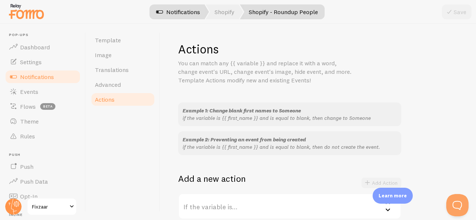
click at [186, 11] on link "Notifications" at bounding box center [178, 11] width 62 height 15
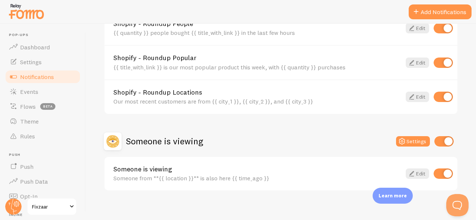
scroll to position [378, 0]
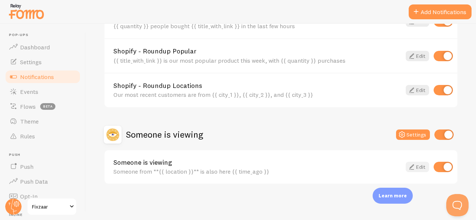
click at [415, 171] on link "Edit" at bounding box center [417, 167] width 23 height 10
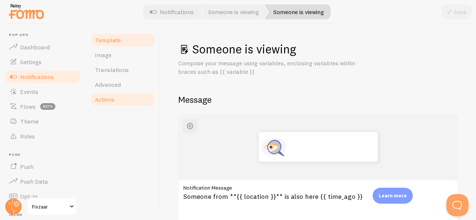
click at [118, 97] on link "Actions" at bounding box center [122, 99] width 65 height 15
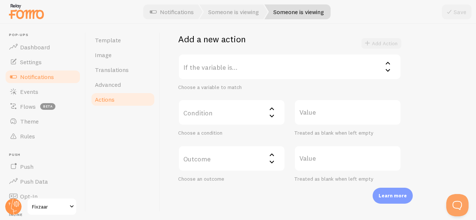
scroll to position [129, 0]
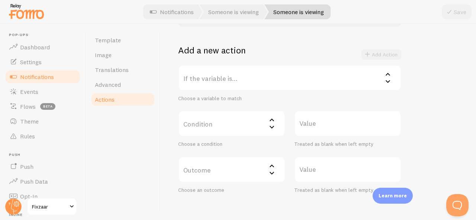
click at [264, 83] on label "If the variable is..." at bounding box center [289, 78] width 223 height 26
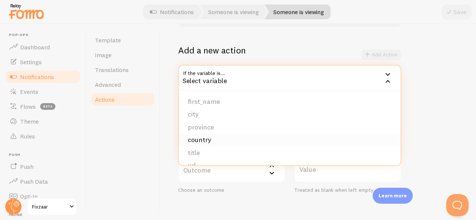
click at [221, 136] on li "country" at bounding box center [290, 140] width 222 height 13
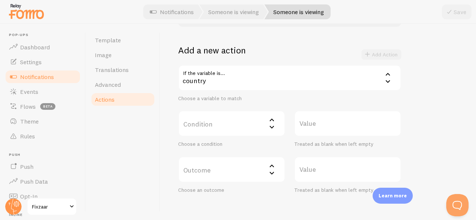
click at [225, 128] on label "Condition" at bounding box center [231, 124] width 107 height 26
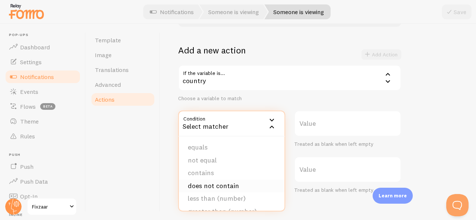
click at [217, 183] on li "does not contain" at bounding box center [232, 186] width 106 height 13
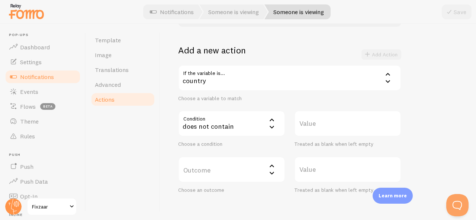
click at [312, 120] on label "Value" at bounding box center [347, 124] width 107 height 26
click at [312, 120] on input "Value" at bounding box center [347, 124] width 107 height 26
paste input "[GEOGRAPHIC_DATA]"
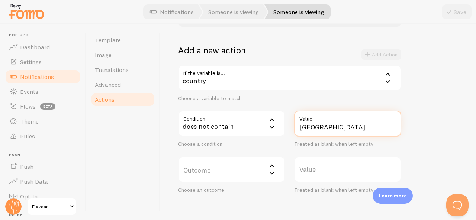
type input "[GEOGRAPHIC_DATA]"
click at [226, 166] on label "Outcome" at bounding box center [231, 170] width 107 height 26
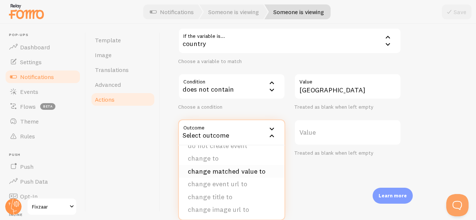
scroll to position [0, 0]
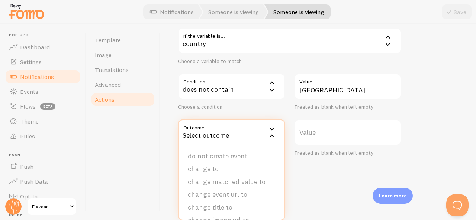
click at [248, 148] on ul "do not create event change to change matched value to change event url to chang…" at bounding box center [232, 183] width 106 height 74
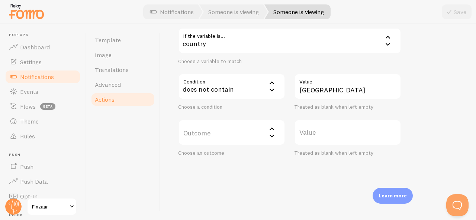
click at [247, 138] on label "Outcome" at bounding box center [231, 133] width 107 height 26
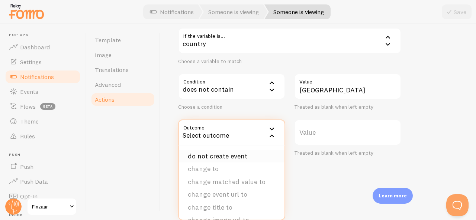
click at [229, 156] on li "do not create event" at bounding box center [232, 156] width 106 height 13
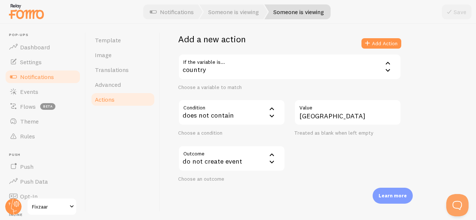
scroll to position [129, 0]
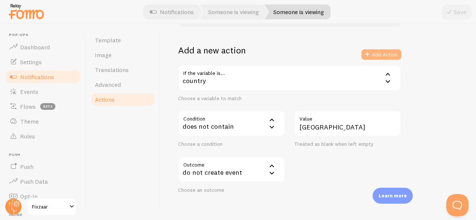
click at [388, 54] on button "Add Action" at bounding box center [381, 54] width 40 height 10
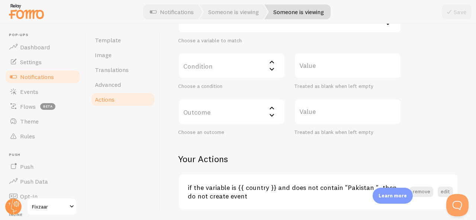
scroll to position [212, 0]
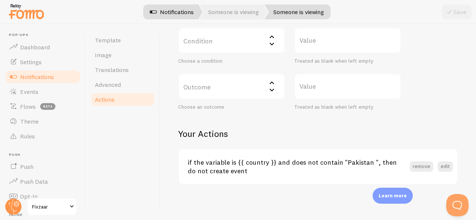
click at [162, 13] on link "Notifications" at bounding box center [172, 11] width 62 height 15
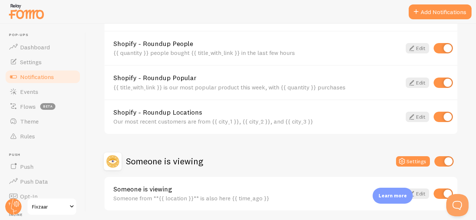
scroll to position [341, 0]
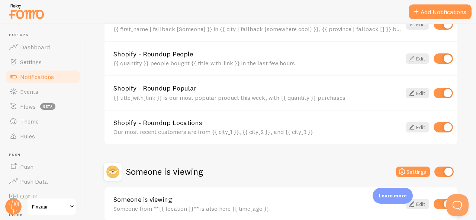
click at [439, 129] on input "checkbox" at bounding box center [442, 127] width 19 height 10
checkbox input "false"
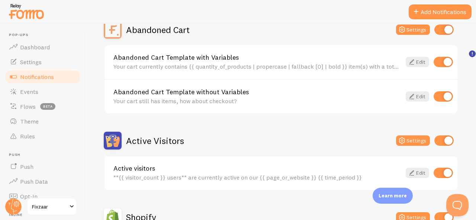
scroll to position [0, 0]
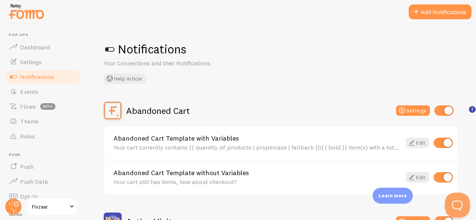
click at [461, 205] on button "Open Beacon popover" at bounding box center [456, 204] width 22 height 22
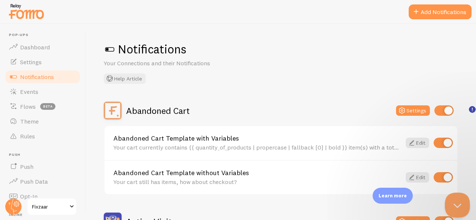
scroll to position [777, 0]
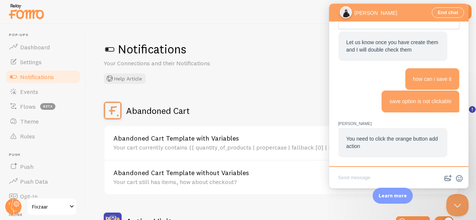
click at [383, 175] on textarea "Write chat message" at bounding box center [398, 178] width 136 height 17
type textarea "Done please double check"
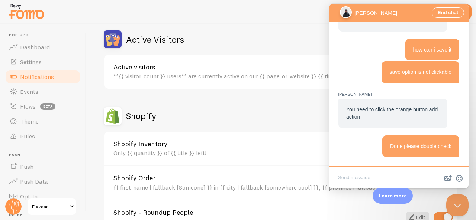
scroll to position [260, 0]
